Goal: Use online tool/utility: Utilize a website feature to perform a specific function

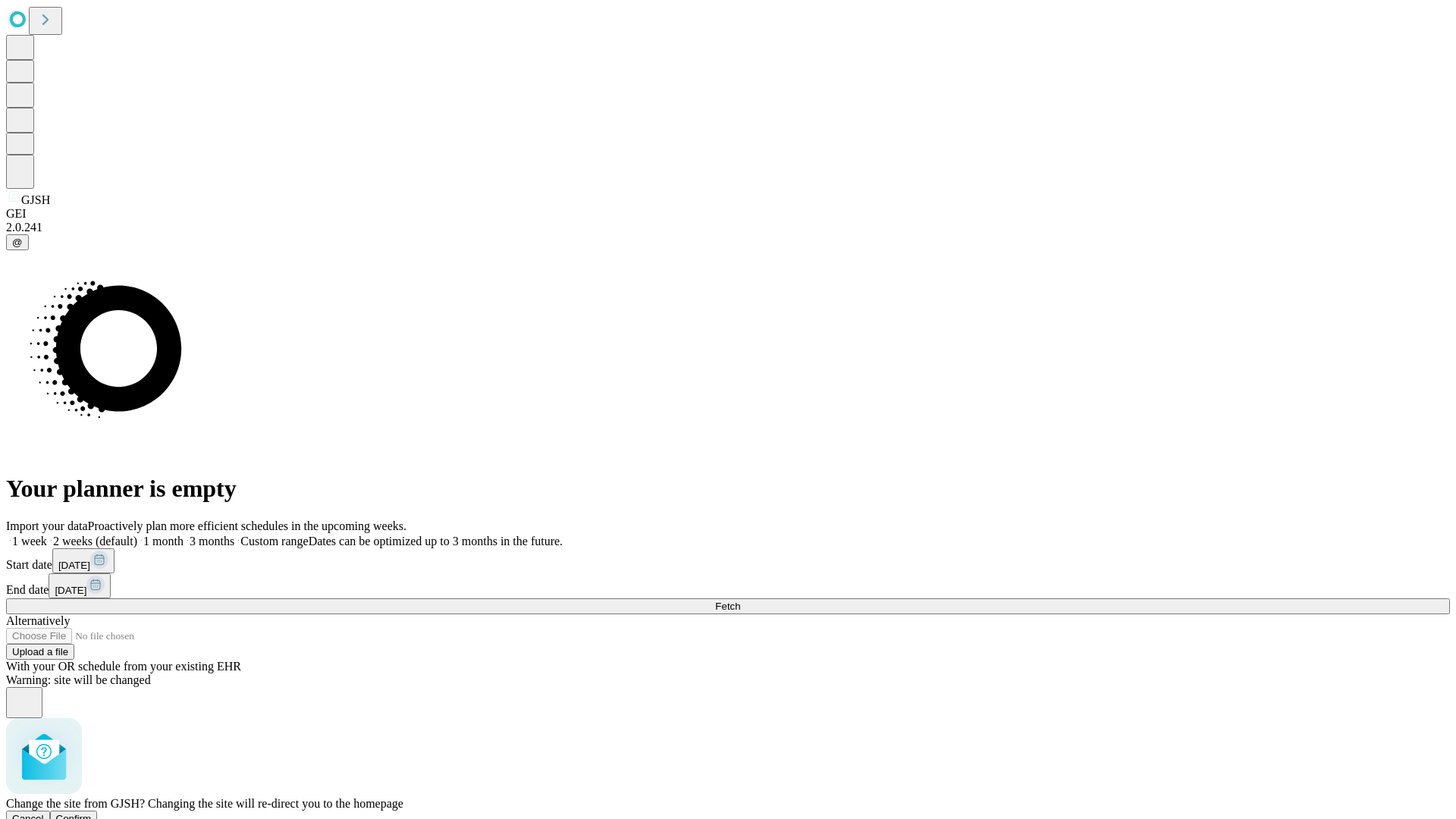
click at [92, 813] on span "Confirm" at bounding box center [73, 818] width 35 height 11
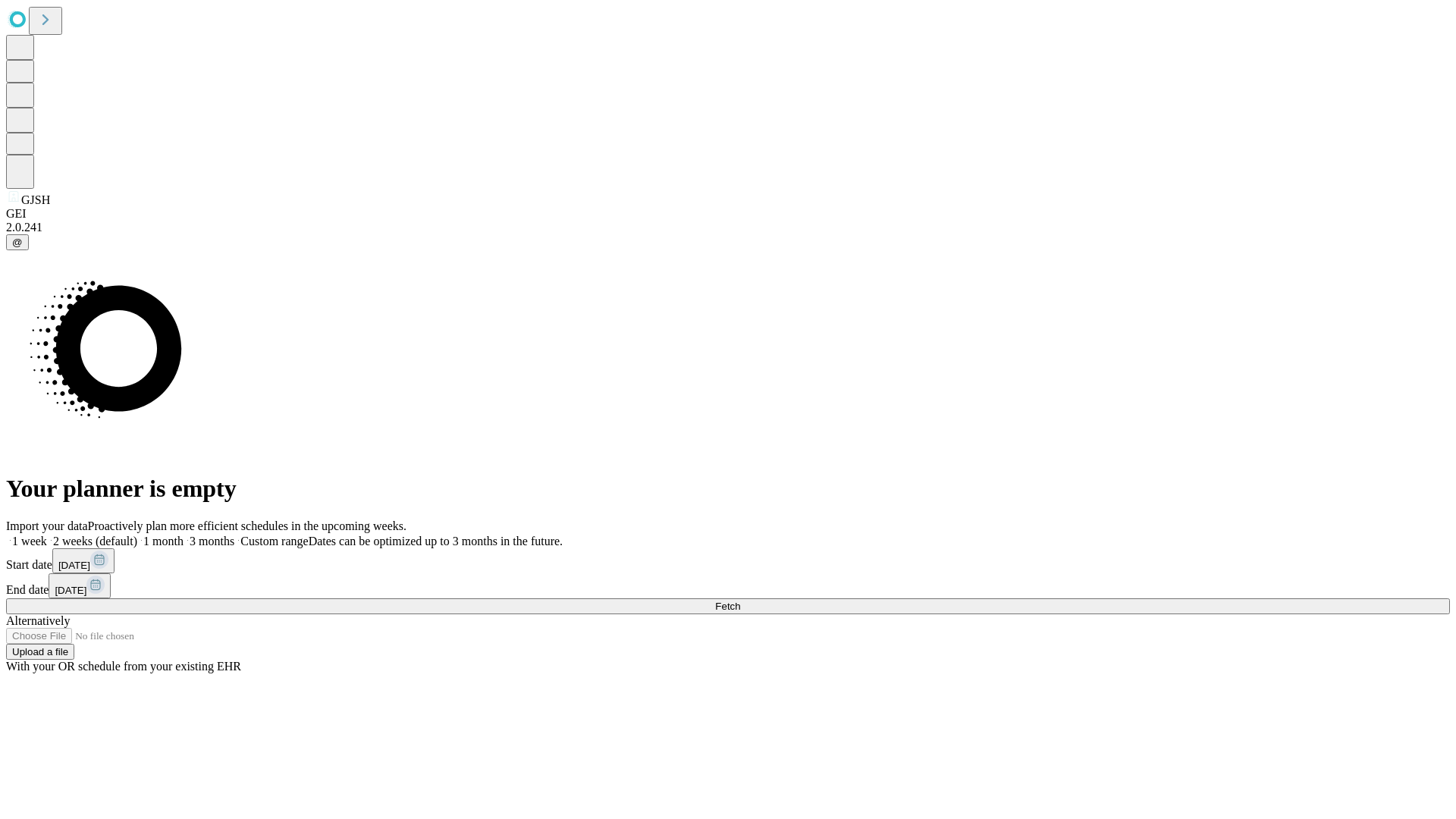
click at [183, 534] on label "1 month" at bounding box center [161, 541] width 47 height 13
click at [740, 601] on span "Fetch" at bounding box center [727, 606] width 25 height 11
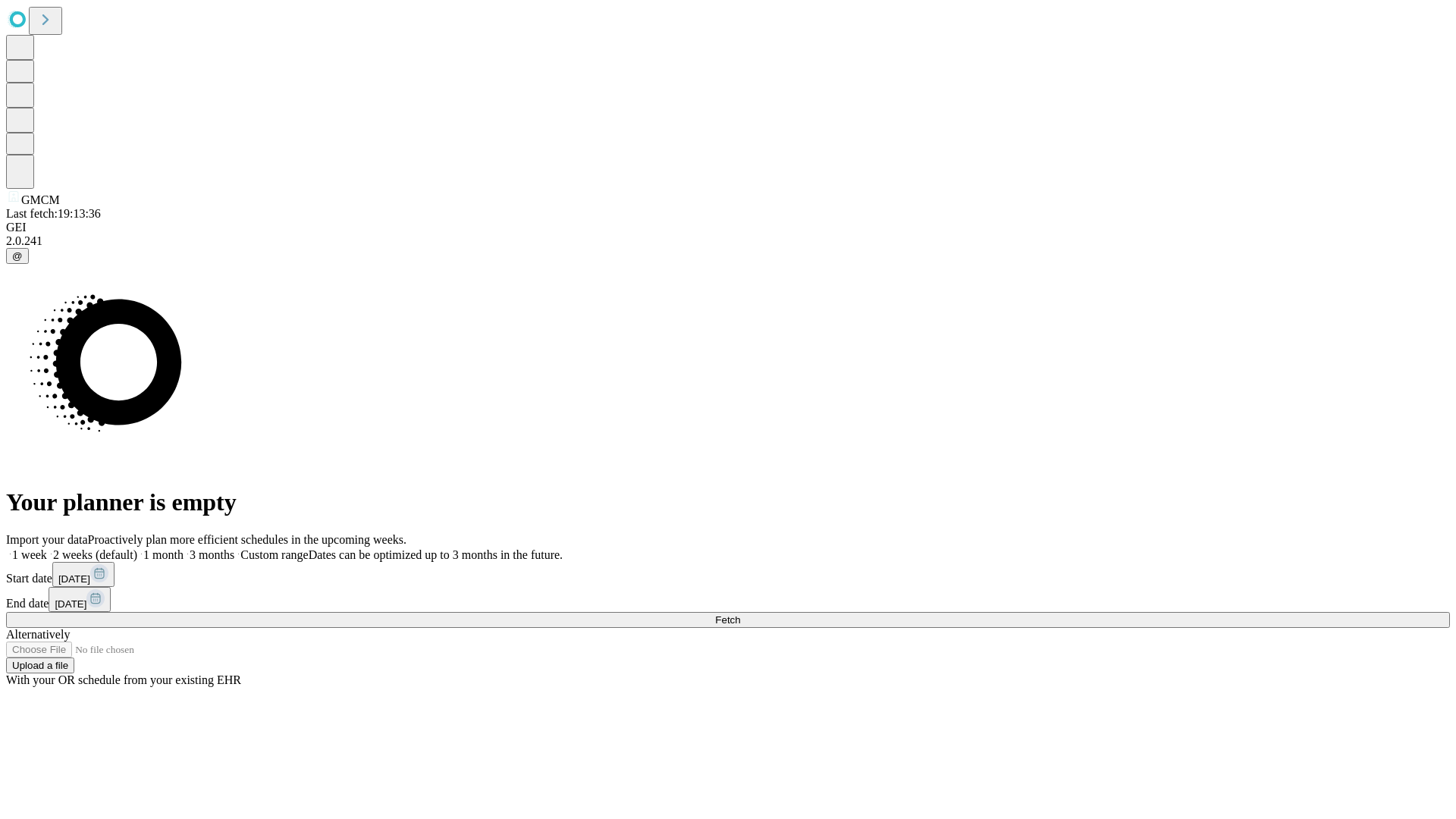
click at [183, 548] on label "1 month" at bounding box center [161, 554] width 47 height 13
click at [740, 615] on span "Fetch" at bounding box center [727, 620] width 25 height 11
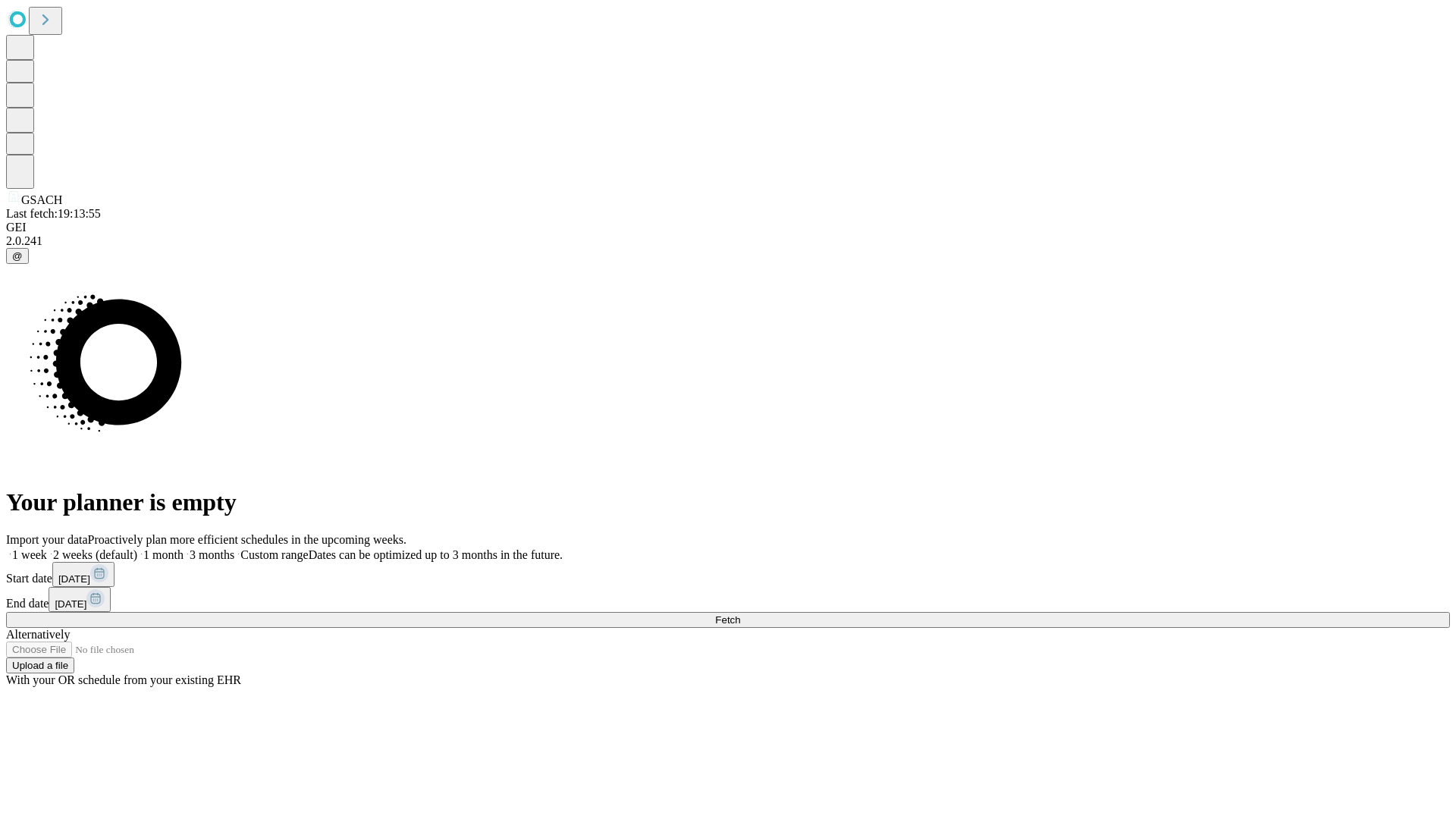
click at [183, 548] on label "1 month" at bounding box center [161, 554] width 47 height 13
click at [740, 615] on span "Fetch" at bounding box center [727, 620] width 25 height 11
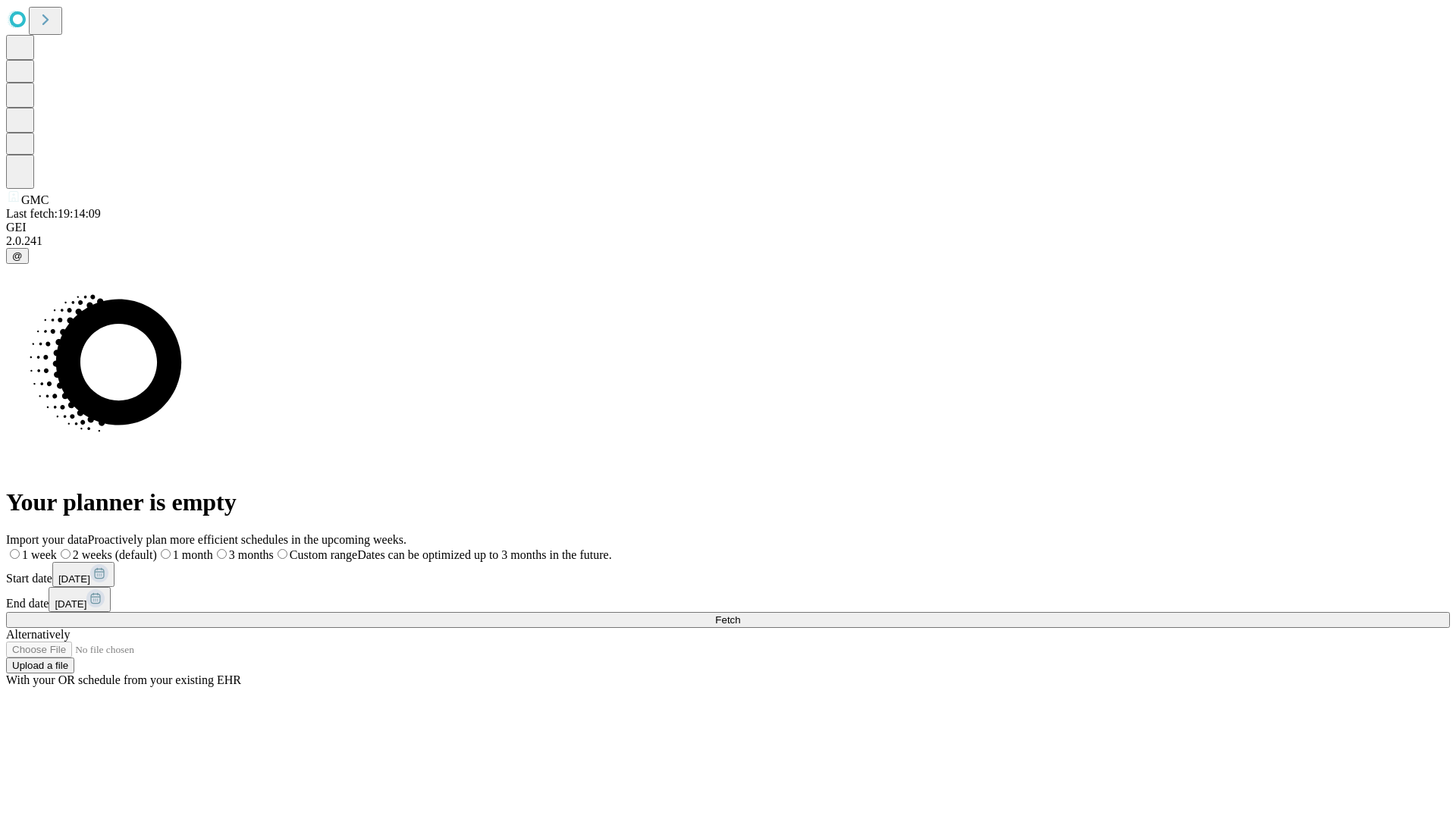
click at [214, 548] on label "1 month" at bounding box center [185, 554] width 56 height 13
click at [740, 615] on span "Fetch" at bounding box center [727, 620] width 25 height 11
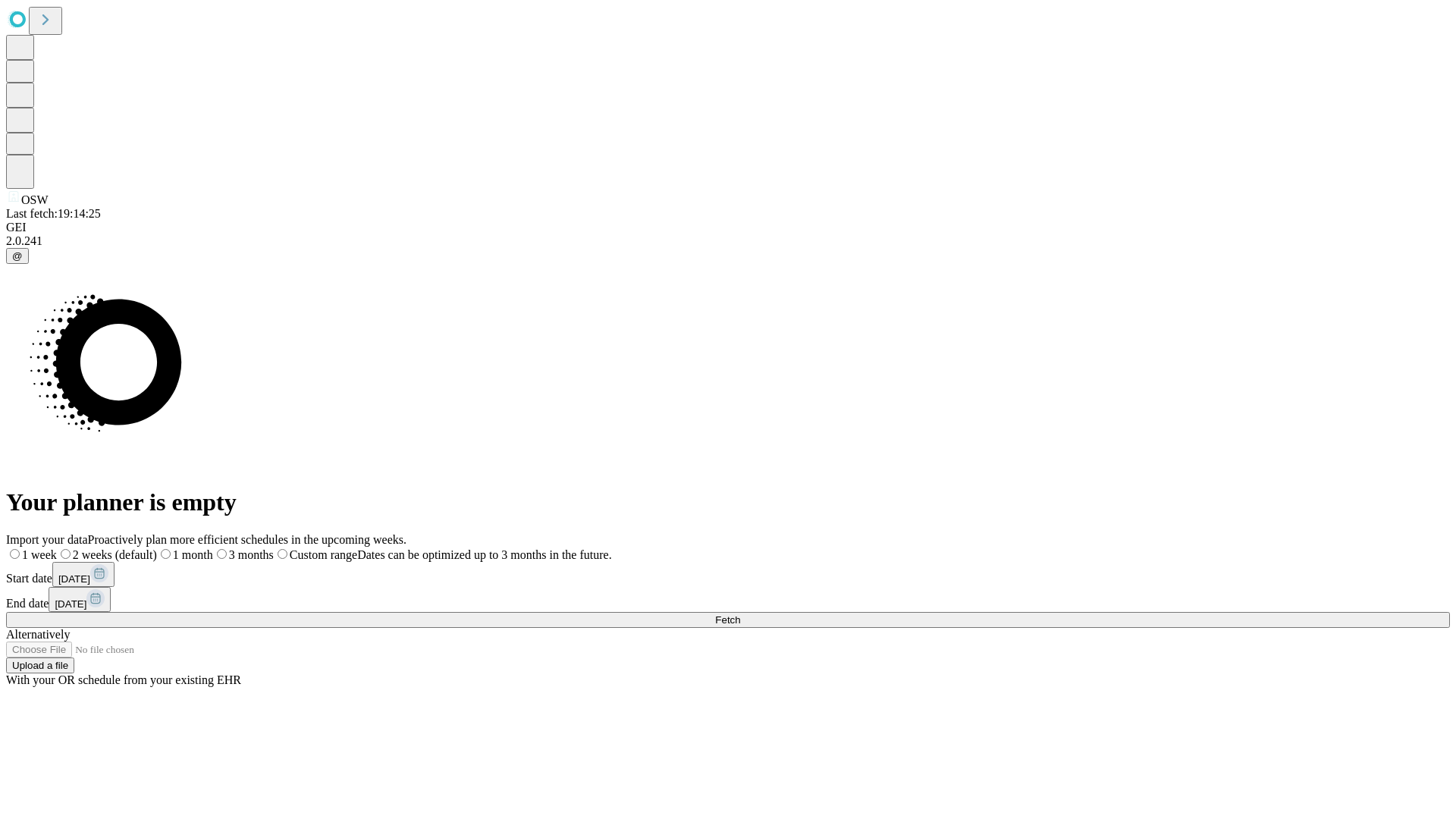
click at [214, 548] on label "1 month" at bounding box center [185, 554] width 56 height 13
click at [740, 615] on span "Fetch" at bounding box center [727, 620] width 25 height 11
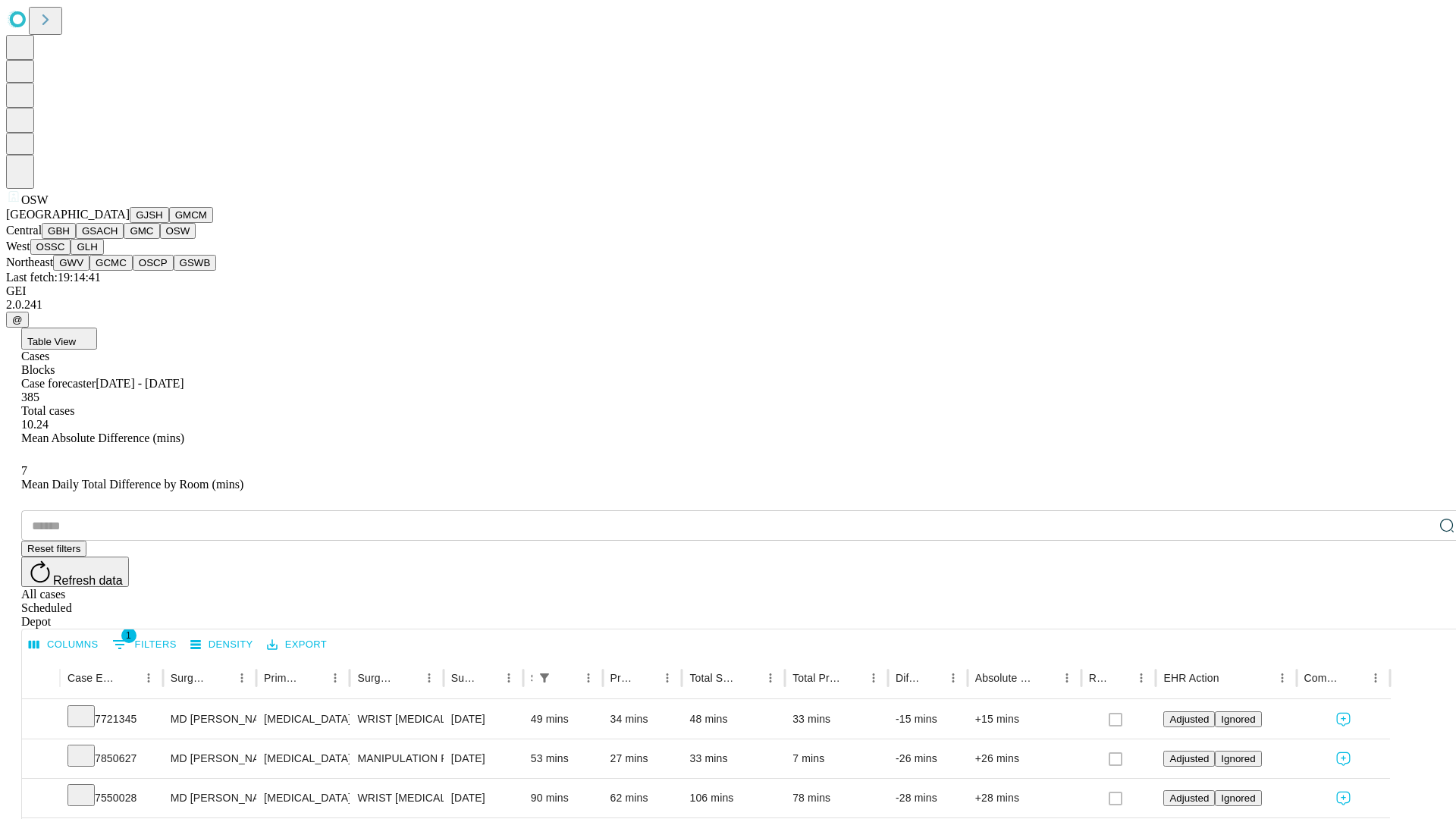
click at [71, 255] on button "OSSC" at bounding box center [50, 246] width 41 height 16
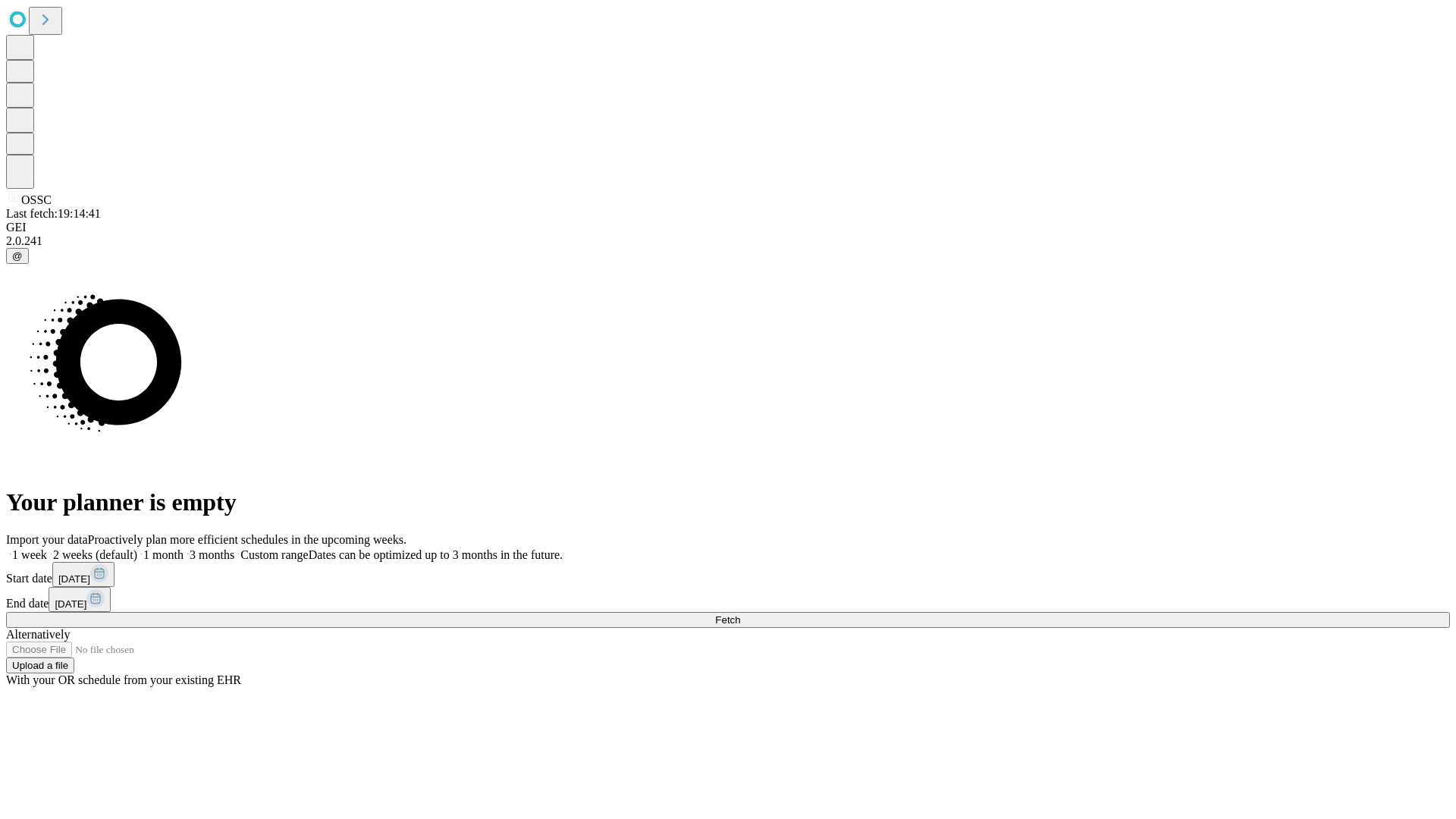
click at [183, 548] on label "1 month" at bounding box center [161, 554] width 47 height 13
click at [740, 615] on span "Fetch" at bounding box center [727, 620] width 25 height 11
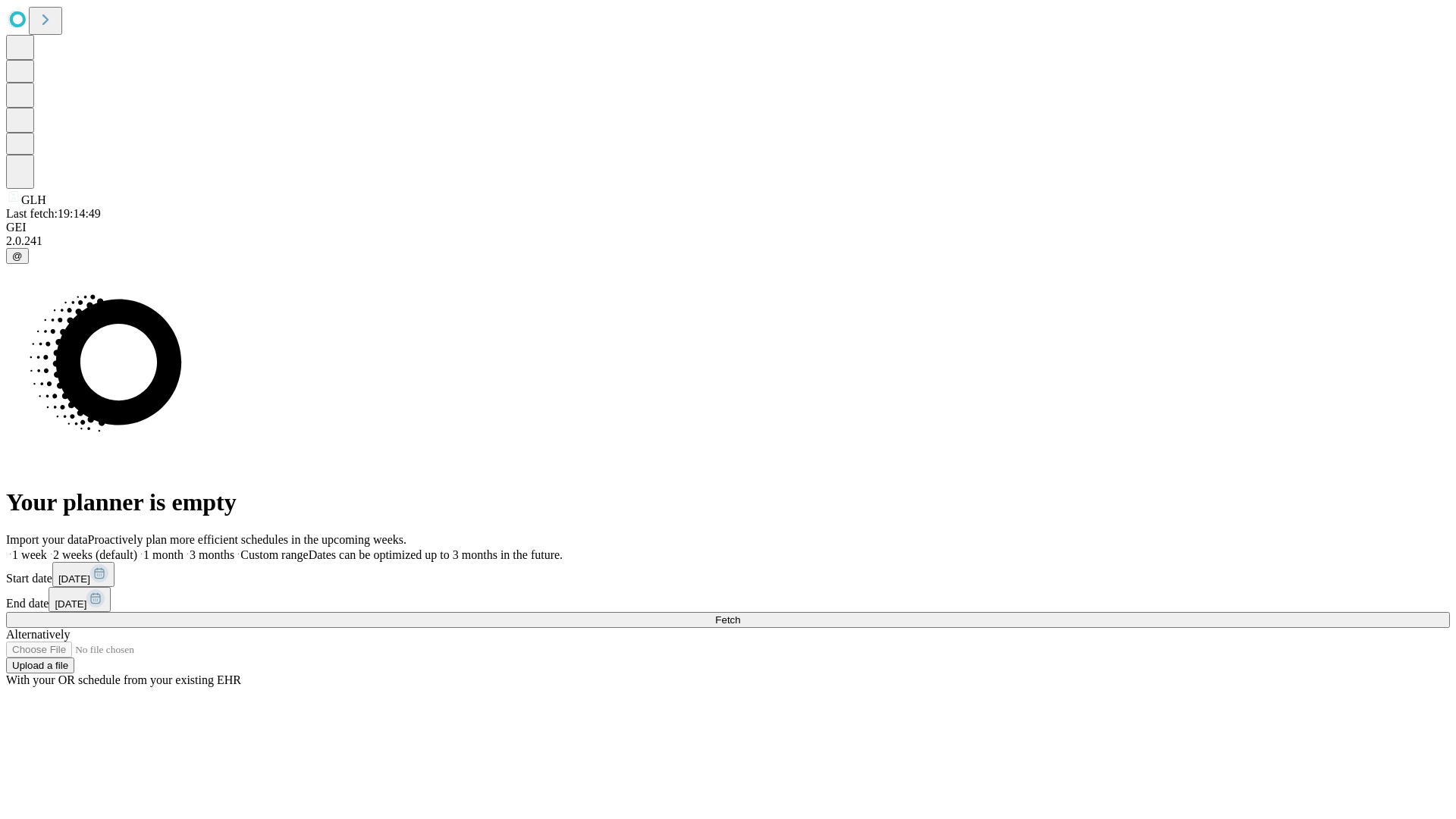
click at [183, 548] on label "1 month" at bounding box center [161, 554] width 47 height 13
click at [740, 615] on span "Fetch" at bounding box center [727, 620] width 25 height 11
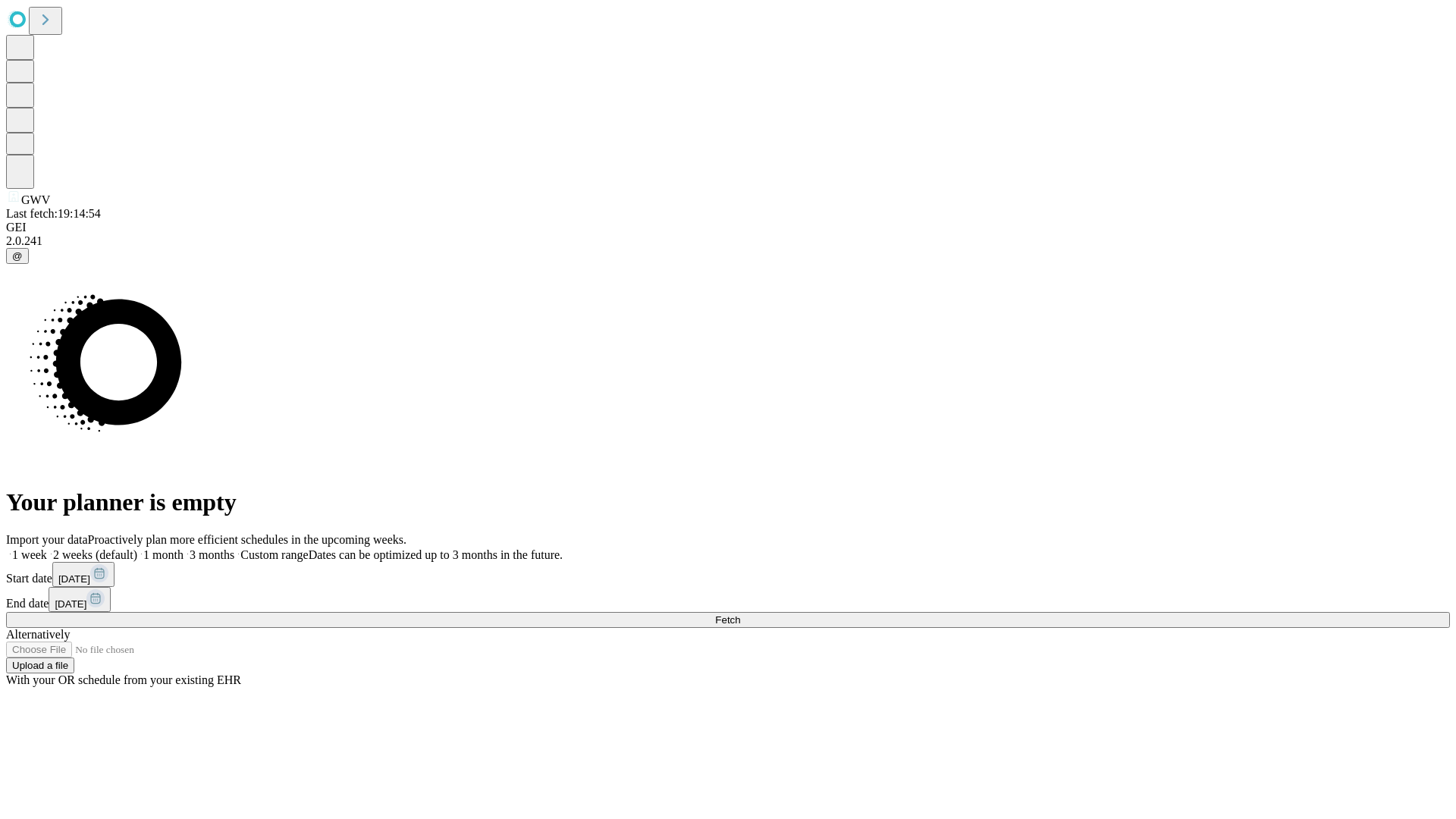
click at [183, 548] on label "1 month" at bounding box center [161, 554] width 47 height 13
click at [740, 615] on span "Fetch" at bounding box center [727, 620] width 25 height 11
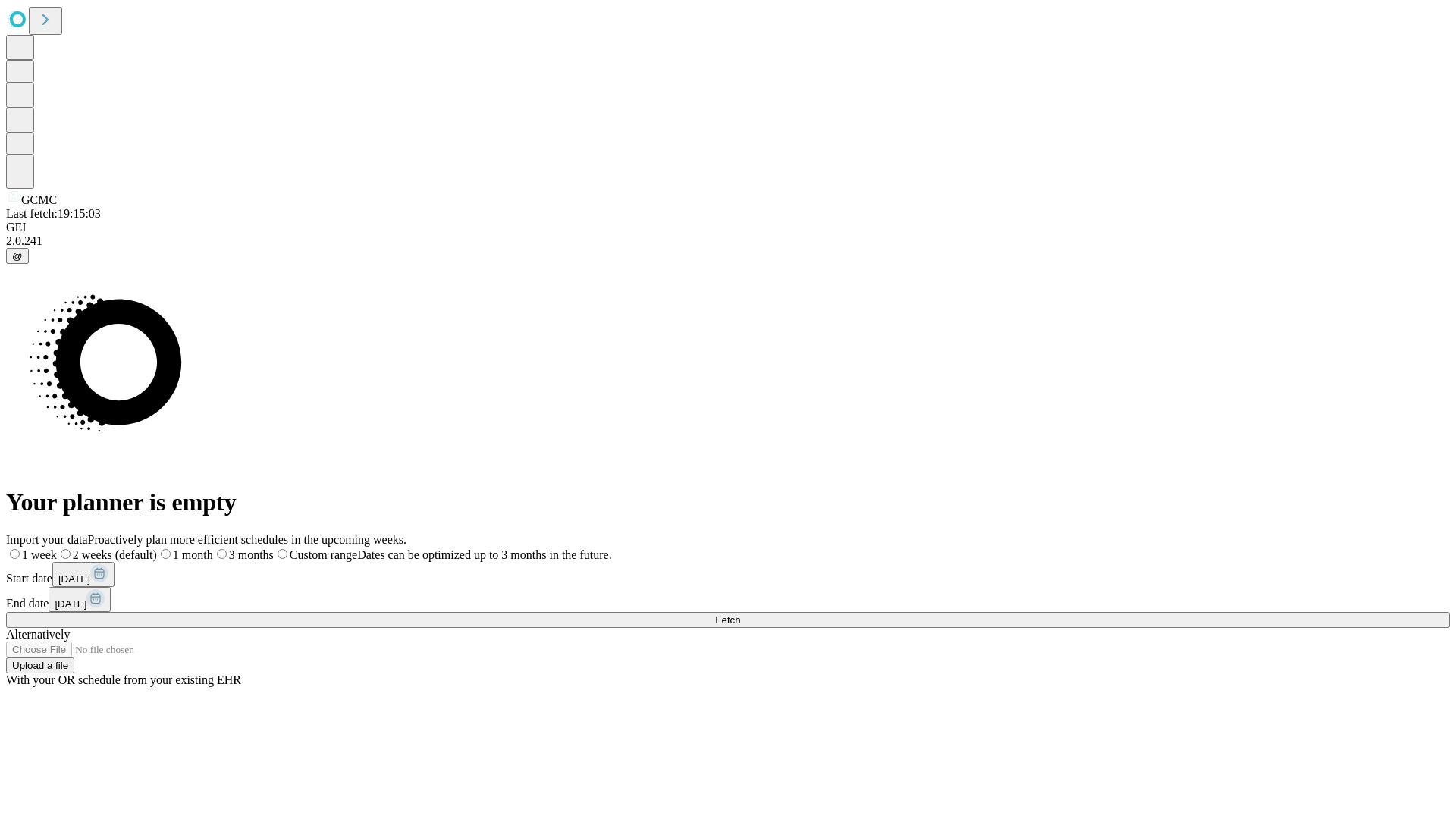
click at [214, 548] on label "1 month" at bounding box center [185, 554] width 56 height 13
click at [740, 615] on span "Fetch" at bounding box center [727, 620] width 25 height 11
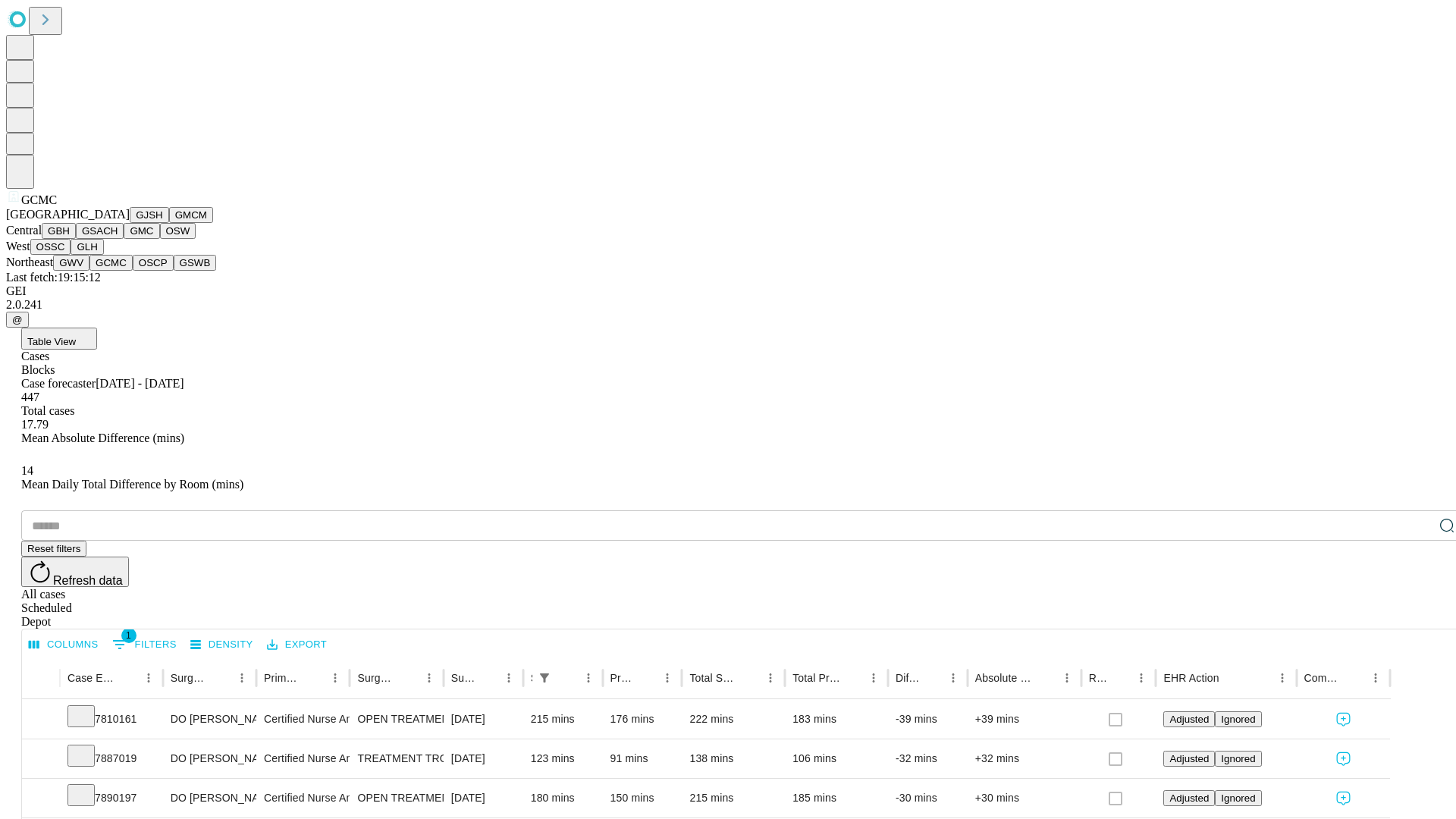
click at [133, 271] on button "OSCP" at bounding box center [153, 263] width 41 height 16
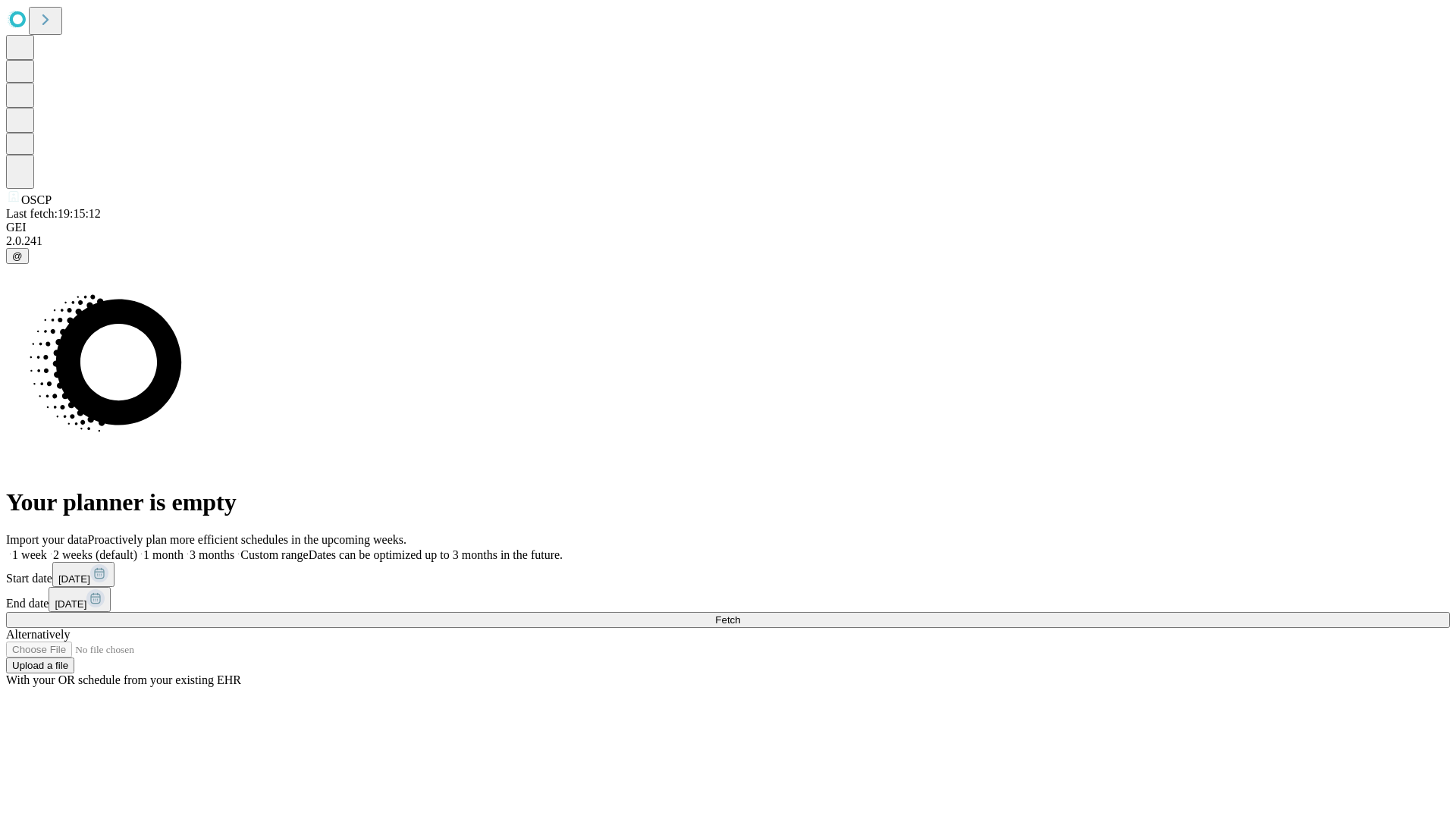
click at [740, 615] on span "Fetch" at bounding box center [727, 620] width 25 height 11
